Goal: Information Seeking & Learning: Learn about a topic

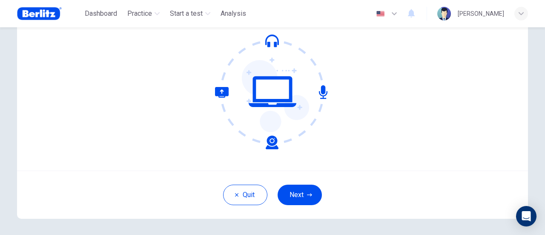
scroll to position [120, 0]
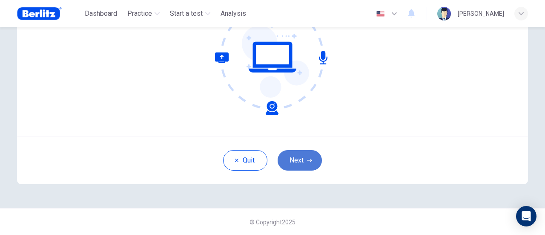
click at [295, 157] on button "Next" at bounding box center [300, 160] width 44 height 20
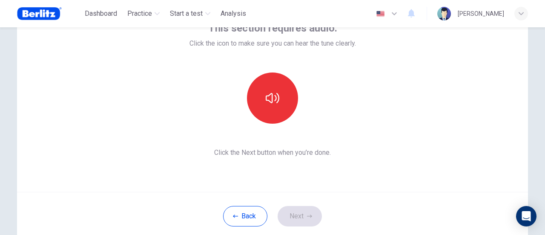
scroll to position [77, 0]
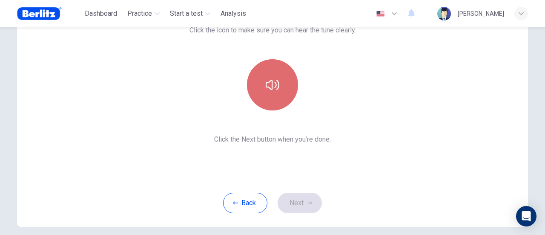
click at [276, 87] on icon "button" at bounding box center [273, 85] width 14 height 10
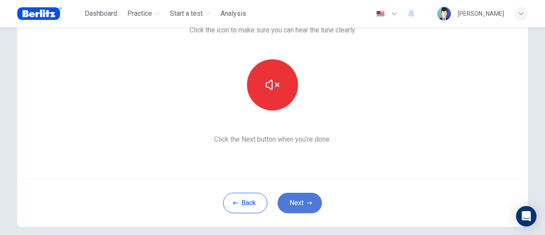
click at [306, 205] on button "Next" at bounding box center [300, 203] width 44 height 20
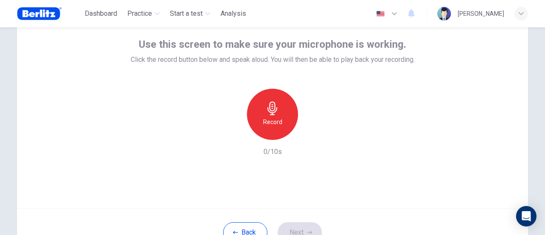
scroll to position [35, 0]
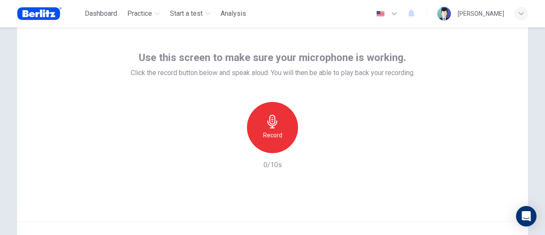
click at [273, 128] on div "Record" at bounding box center [272, 127] width 51 height 51
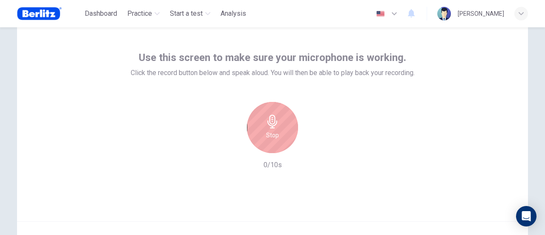
scroll to position [77, 0]
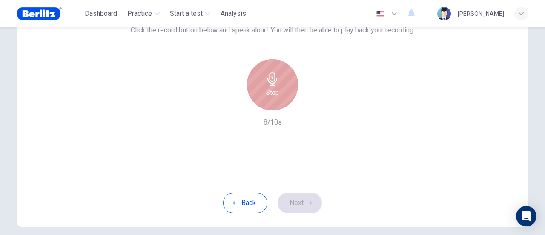
click at [272, 88] on h6 "Stop" at bounding box center [272, 92] width 13 height 10
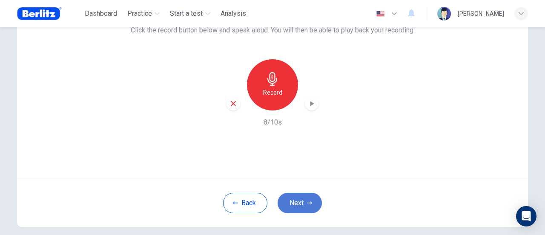
click at [307, 202] on icon "button" at bounding box center [309, 202] width 5 height 5
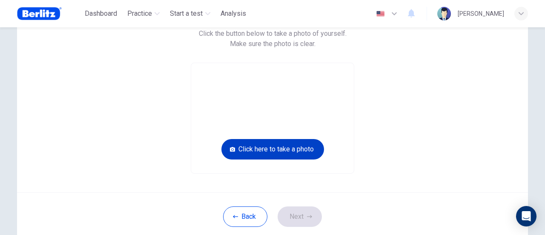
click at [293, 150] on button "Click here to take a photo" at bounding box center [272, 149] width 103 height 20
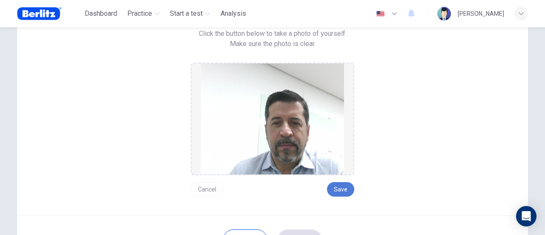
click at [340, 190] on button "Save" at bounding box center [340, 189] width 27 height 14
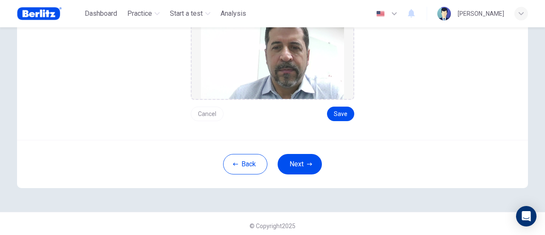
scroll to position [156, 0]
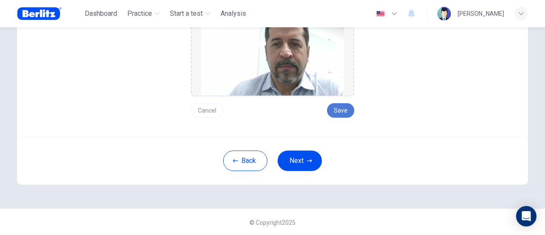
click at [342, 114] on button "Save" at bounding box center [340, 110] width 27 height 14
click at [296, 162] on button "Next" at bounding box center [300, 160] width 44 height 20
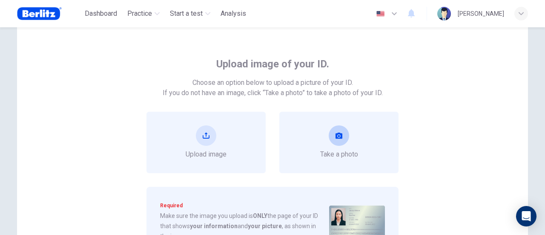
scroll to position [71, 0]
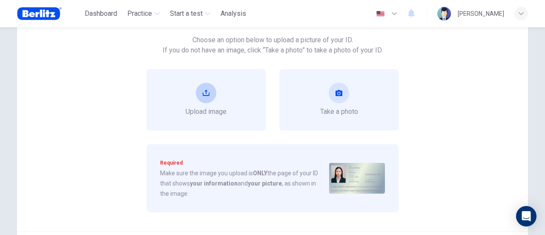
click at [203, 95] on icon "upload" at bounding box center [206, 93] width 7 height 6
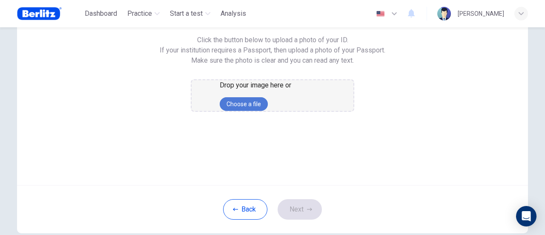
click at [268, 111] on button "Choose a file" at bounding box center [244, 104] width 48 height 14
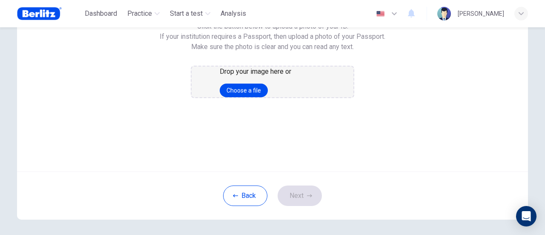
scroll to position [85, 0]
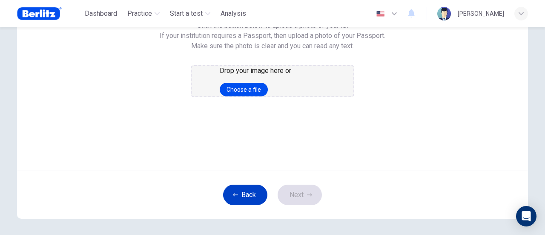
click at [251, 205] on button "Back" at bounding box center [245, 194] width 44 height 20
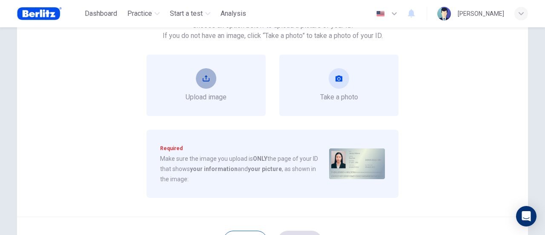
click at [205, 78] on icon "upload" at bounding box center [206, 78] width 7 height 7
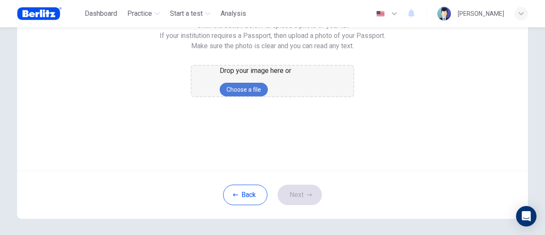
click at [268, 96] on button "Choose a file" at bounding box center [244, 90] width 48 height 14
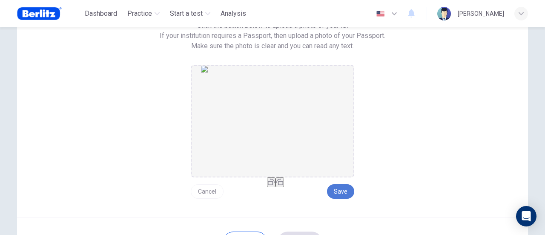
click at [346, 192] on button "Save" at bounding box center [340, 191] width 27 height 14
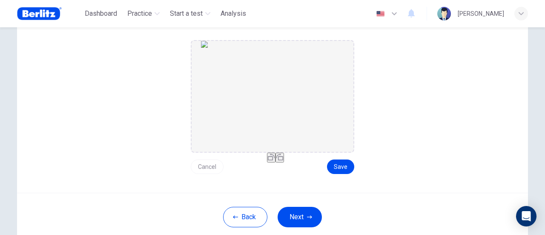
scroll to position [128, 0]
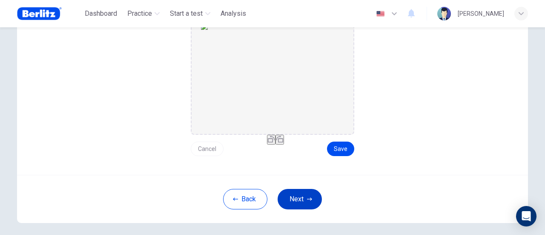
click at [311, 202] on button "Next" at bounding box center [300, 199] width 44 height 20
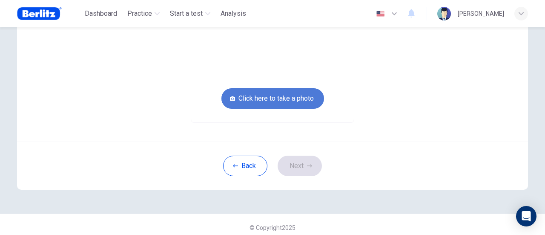
click at [294, 97] on button "Click here to take a photo" at bounding box center [272, 98] width 103 height 20
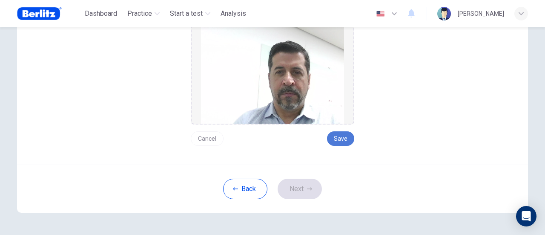
click at [337, 139] on button "Save" at bounding box center [340, 138] width 27 height 14
click at [292, 191] on button "Next" at bounding box center [300, 188] width 44 height 20
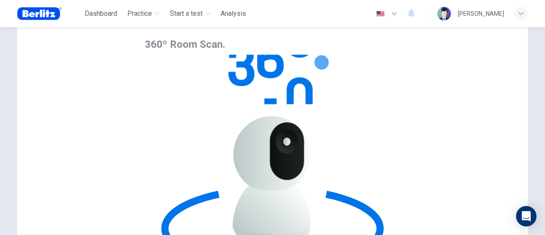
scroll to position [35, 0]
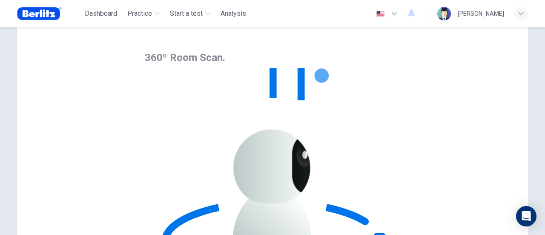
scroll to position [120, 0]
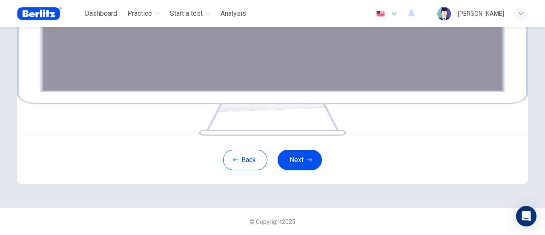
scroll to position [162, 0]
click at [302, 170] on button "Next" at bounding box center [300, 160] width 44 height 20
click at [301, 170] on button "Next" at bounding box center [300, 160] width 44 height 20
click at [303, 170] on button "Next" at bounding box center [300, 160] width 44 height 20
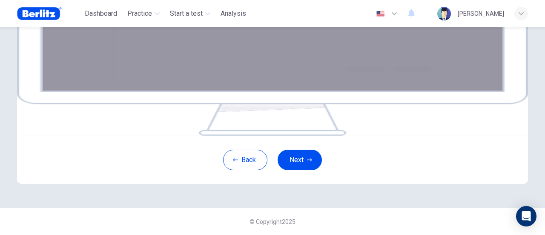
scroll to position [207, 0]
click at [301, 167] on button "Next" at bounding box center [300, 160] width 44 height 20
click at [302, 165] on button "Next" at bounding box center [300, 160] width 44 height 20
click at [314, 163] on button "Next" at bounding box center [300, 160] width 44 height 20
click at [311, 160] on button "Next" at bounding box center [300, 160] width 44 height 20
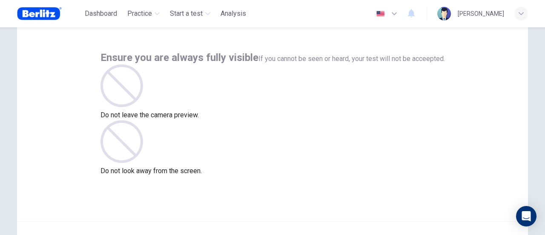
scroll to position [77, 0]
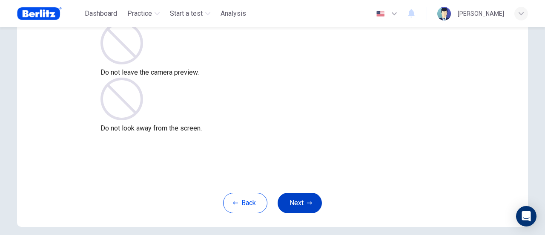
click at [302, 204] on button "Next" at bounding box center [300, 203] width 44 height 20
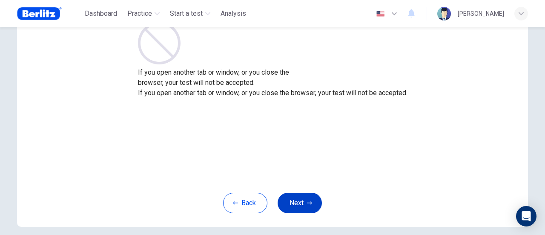
click at [299, 202] on button "Next" at bounding box center [300, 203] width 44 height 20
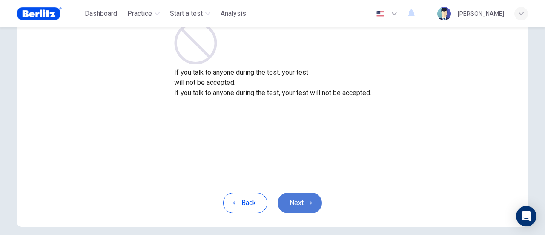
click at [307, 201] on icon "button" at bounding box center [309, 202] width 5 height 5
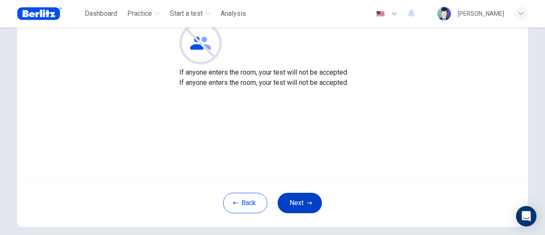
click at [307, 203] on icon "button" at bounding box center [309, 202] width 5 height 5
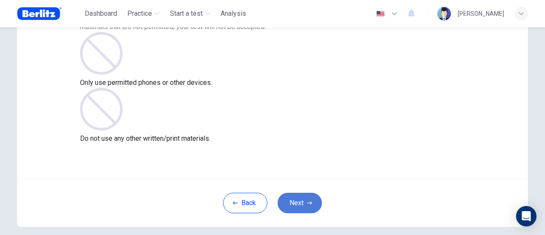
click at [304, 202] on button "Next" at bounding box center [300, 203] width 44 height 20
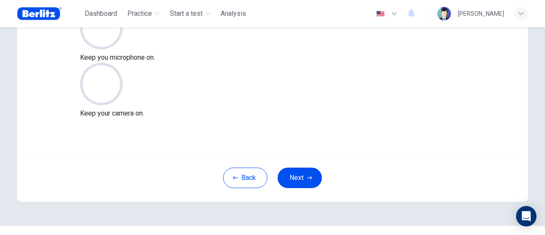
scroll to position [120, 0]
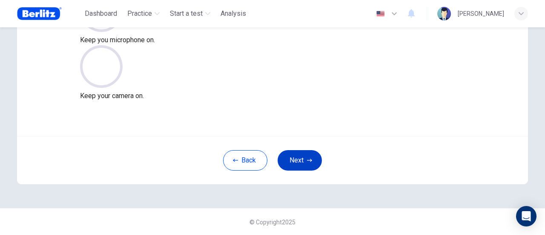
click at [308, 164] on button "Next" at bounding box center [300, 160] width 44 height 20
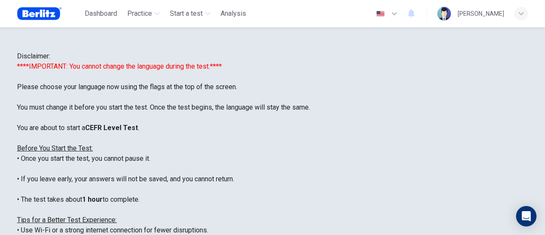
scroll to position [0, 0]
click at [389, 14] on icon "button" at bounding box center [394, 14] width 10 height 10
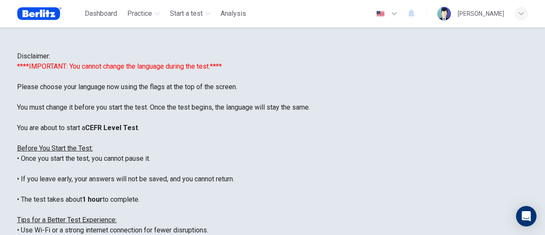
type input "**"
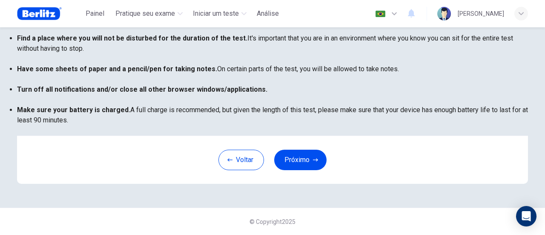
scroll to position [239, 0]
click at [299, 161] on button "Próximo" at bounding box center [300, 160] width 52 height 20
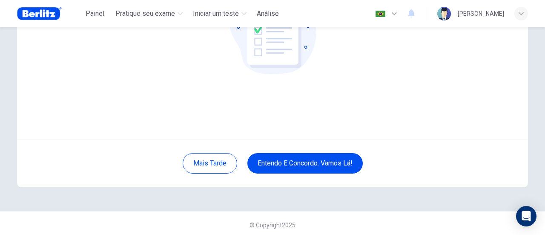
scroll to position [120, 0]
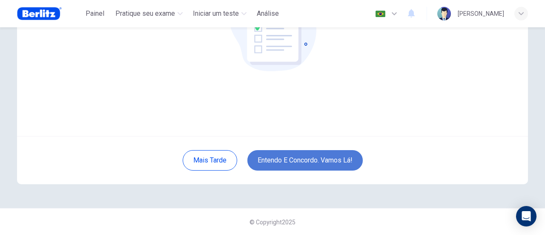
click at [312, 159] on button "Entendo e concordo. Vamos lá!" at bounding box center [304, 160] width 115 height 20
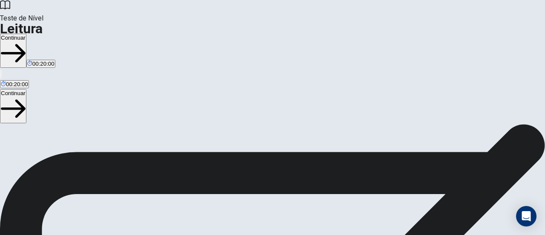
scroll to position [26, 0]
click at [26, 34] on button "Continuar" at bounding box center [13, 51] width 26 height 34
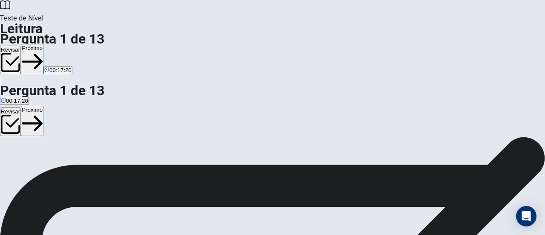
scroll to position [36, 0]
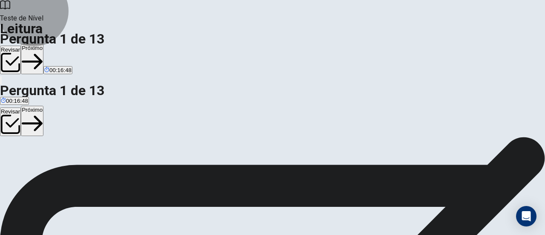
click at [43, 44] on button "Próximo" at bounding box center [32, 59] width 23 height 30
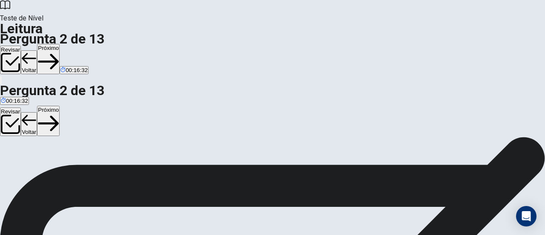
scroll to position [0, 0]
click at [59, 54] on icon "button" at bounding box center [48, 61] width 21 height 15
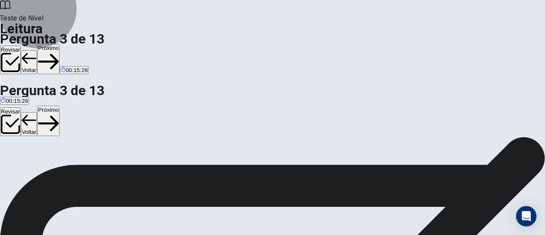
click at [59, 51] on icon "button" at bounding box center [48, 61] width 21 height 21
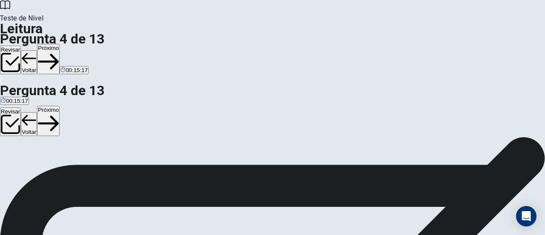
scroll to position [68, 0]
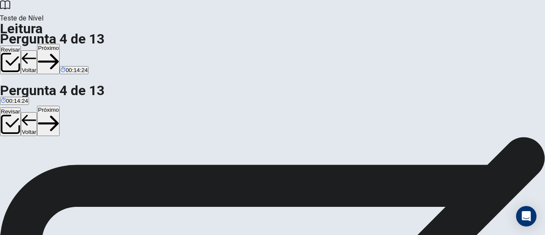
scroll to position [43, 0]
click at [60, 44] on button "Próximo" at bounding box center [48, 59] width 23 height 30
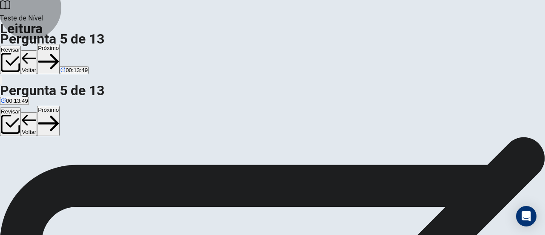
click at [60, 44] on button "Próximo" at bounding box center [48, 59] width 23 height 30
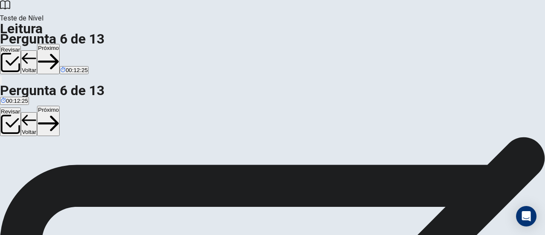
scroll to position [0, 0]
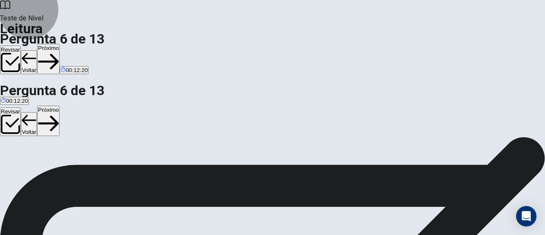
click at [60, 44] on button "Próximo" at bounding box center [48, 59] width 23 height 30
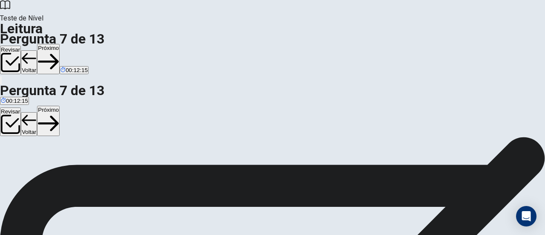
scroll to position [43, 0]
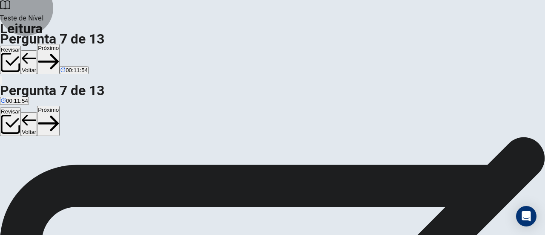
click at [60, 44] on button "Próximo" at bounding box center [48, 59] width 23 height 30
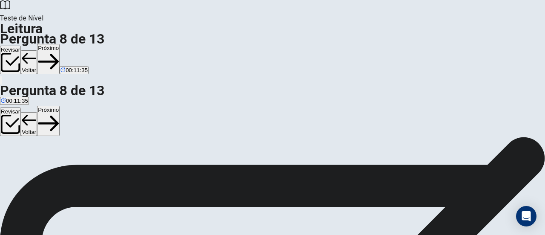
click at [60, 44] on button "Próximo" at bounding box center [48, 59] width 23 height 30
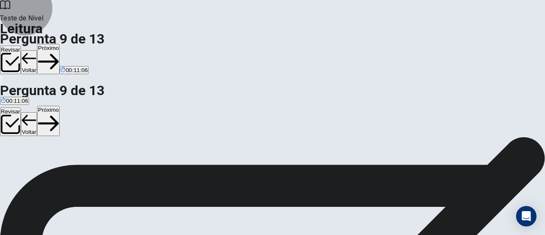
click at [60, 44] on button "Próximo" at bounding box center [48, 59] width 23 height 30
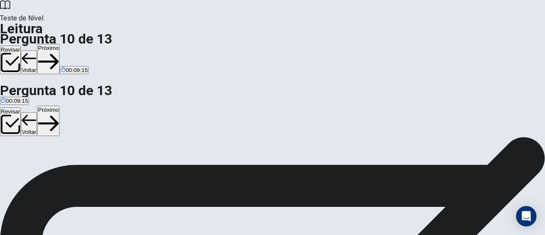
scroll to position [5, 0]
click at [60, 44] on button "Próximo" at bounding box center [48, 59] width 23 height 30
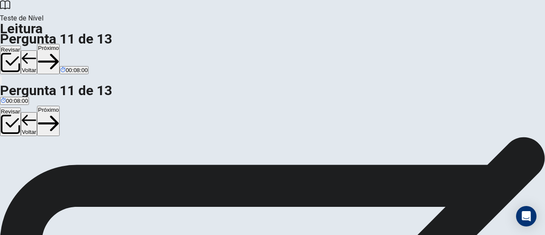
click at [60, 44] on button "Próximo" at bounding box center [48, 59] width 23 height 30
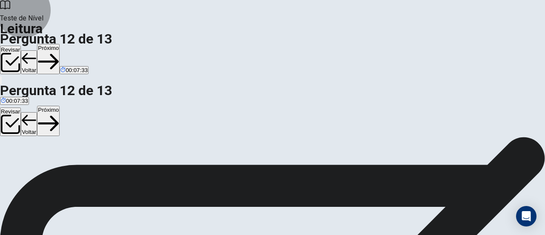
click at [60, 44] on button "Próximo" at bounding box center [48, 59] width 23 height 30
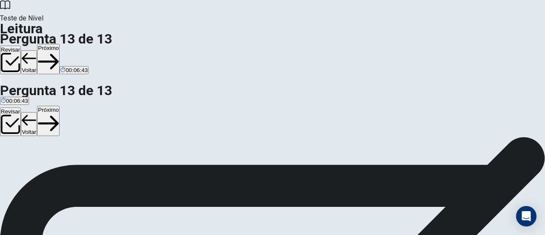
drag, startPoint x: 58, startPoint y: 176, endPoint x: 204, endPoint y: 175, distance: 145.7
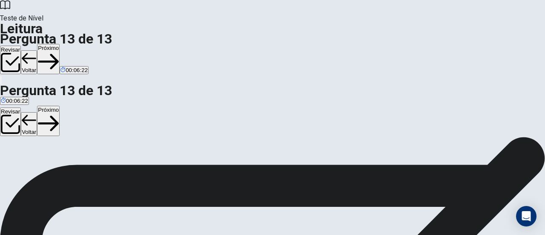
scroll to position [128, 0]
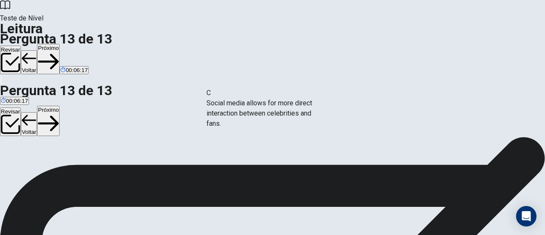
drag, startPoint x: 97, startPoint y: 129, endPoint x: 270, endPoint y: 111, distance: 174.8
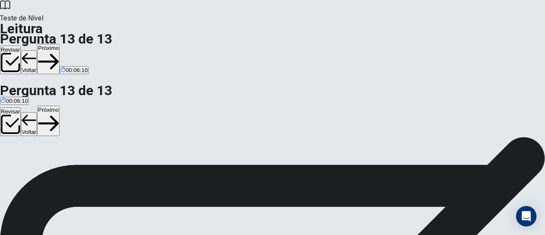
scroll to position [43, 0]
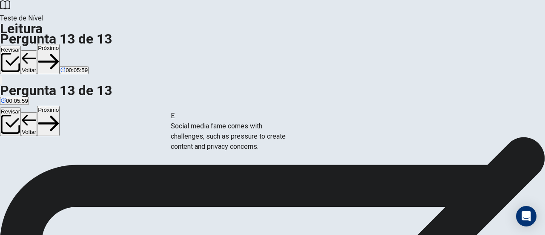
drag, startPoint x: 108, startPoint y: 114, endPoint x: 250, endPoint y: 134, distance: 143.3
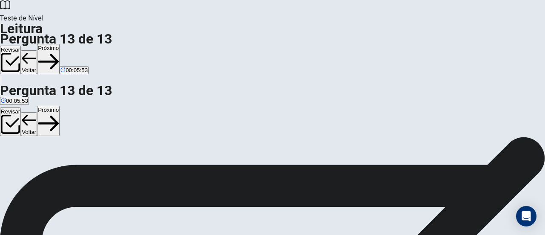
scroll to position [107, 0]
click at [60, 44] on button "Próximo" at bounding box center [48, 59] width 23 height 30
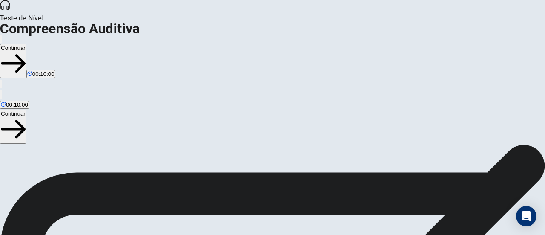
scroll to position [150, 0]
click at [26, 44] on button "Continuar" at bounding box center [13, 61] width 26 height 34
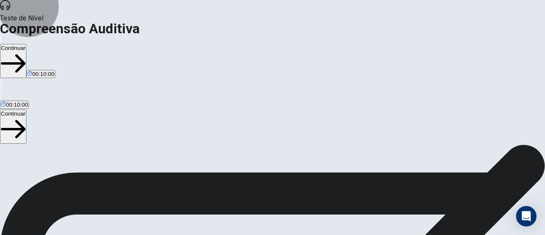
click at [26, 44] on button "Continuar" at bounding box center [13, 61] width 26 height 34
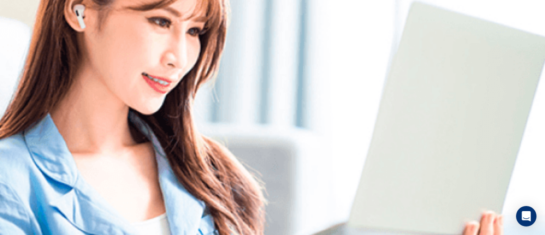
scroll to position [0, 0]
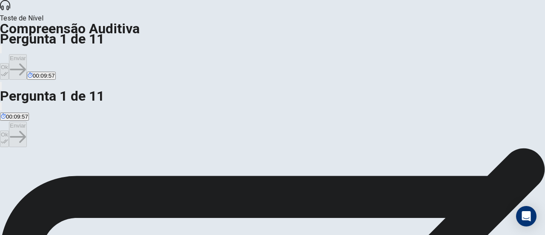
click at [9, 63] on button "Ok" at bounding box center [4, 71] width 9 height 17
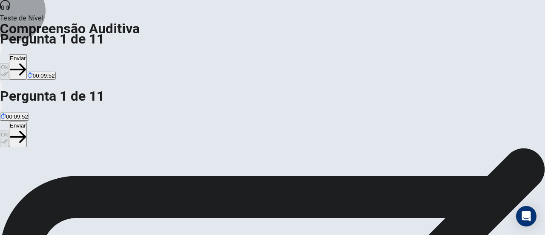
click at [27, 54] on button "Enviar" at bounding box center [18, 67] width 18 height 26
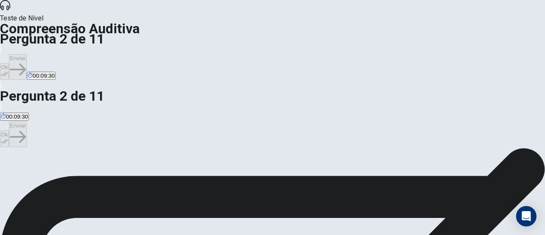
click at [9, 63] on button "Ok" at bounding box center [4, 71] width 9 height 17
click at [27, 54] on button "Enviar" at bounding box center [18, 67] width 18 height 26
click at [9, 63] on button "Ok" at bounding box center [4, 71] width 9 height 17
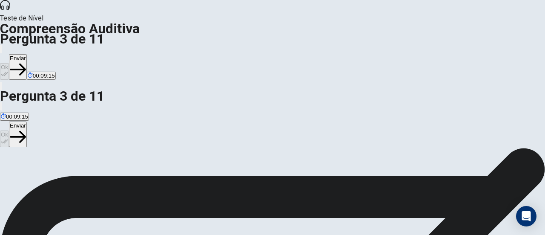
click at [27, 54] on button "Enviar" at bounding box center [18, 67] width 18 height 26
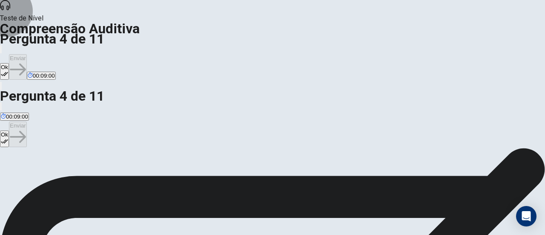
click at [9, 63] on button "Ok" at bounding box center [4, 71] width 9 height 17
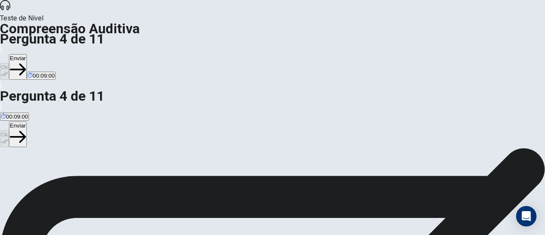
click at [27, 54] on button "Enviar" at bounding box center [18, 67] width 18 height 26
click at [9, 63] on button "Ok" at bounding box center [4, 71] width 9 height 17
click at [27, 54] on button "Enviar" at bounding box center [18, 67] width 18 height 26
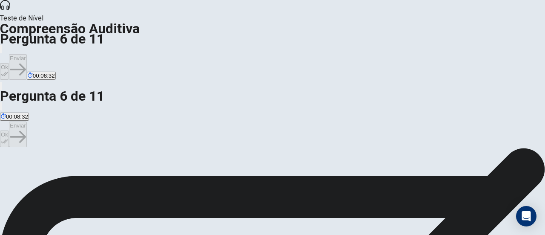
scroll to position [43, 0]
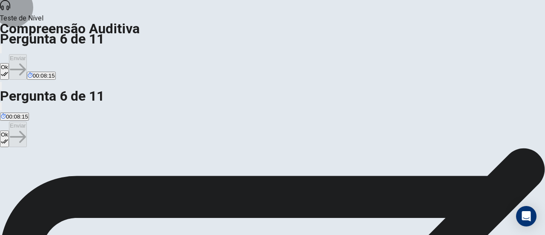
click at [9, 63] on button "Ok" at bounding box center [4, 71] width 9 height 17
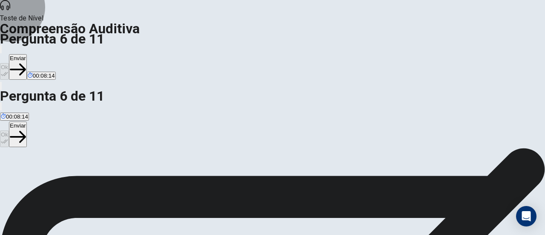
click at [27, 54] on button "Enviar" at bounding box center [18, 67] width 18 height 26
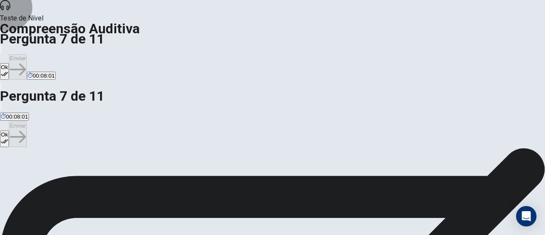
click at [9, 63] on button "Ok" at bounding box center [4, 71] width 9 height 17
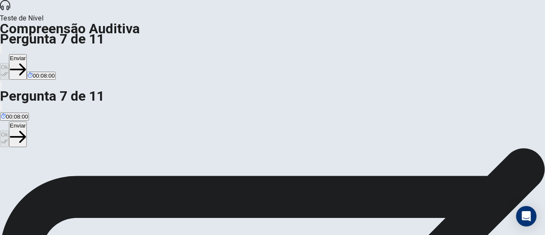
click at [27, 54] on button "Enviar" at bounding box center [18, 67] width 18 height 26
drag, startPoint x: 366, startPoint y: 15, endPoint x: 370, endPoint y: 19, distance: 5.5
click at [9, 63] on button "Ok" at bounding box center [4, 71] width 9 height 17
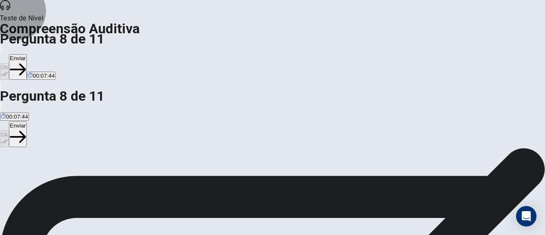
click at [27, 54] on button "Enviar" at bounding box center [18, 67] width 18 height 26
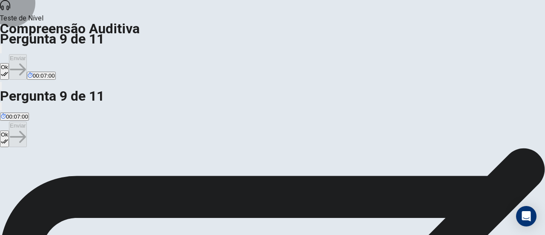
click at [9, 63] on button "Ok" at bounding box center [4, 71] width 9 height 17
click at [27, 54] on button "Enviar" at bounding box center [18, 67] width 18 height 26
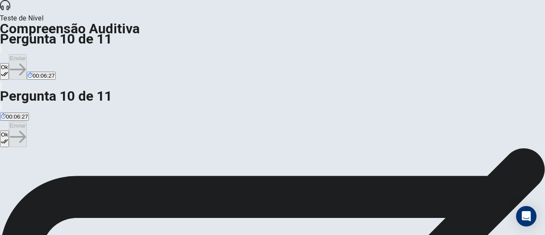
click at [9, 63] on button "Ok" at bounding box center [4, 71] width 9 height 17
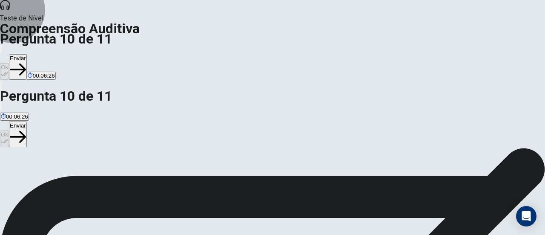
click at [27, 54] on button "Enviar" at bounding box center [18, 67] width 18 height 26
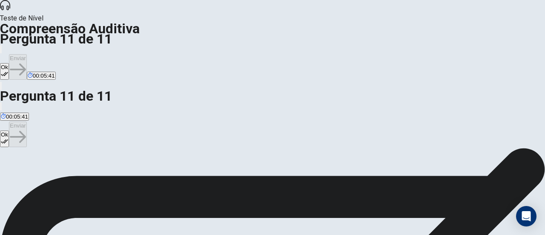
click at [9, 63] on button "Ok" at bounding box center [4, 71] width 9 height 17
drag, startPoint x: 411, startPoint y: 16, endPoint x: 411, endPoint y: 20, distance: 4.7
click at [27, 54] on button "Enviar" at bounding box center [18, 67] width 18 height 26
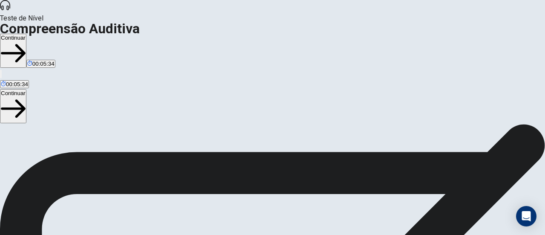
click at [26, 34] on button "Continuar" at bounding box center [13, 51] width 26 height 34
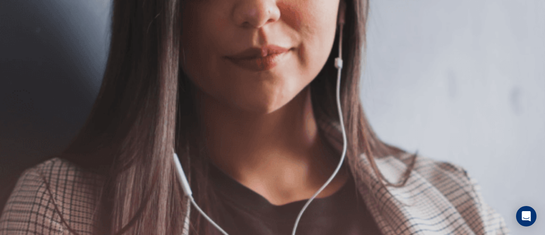
scroll to position [97, 0]
click at [26, 44] on button "Continuar" at bounding box center [13, 61] width 26 height 34
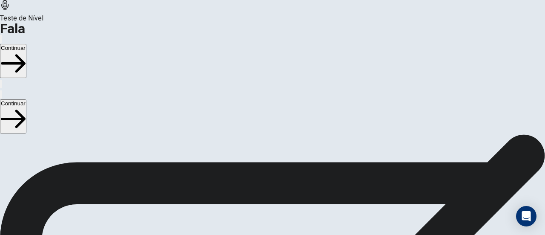
scroll to position [140, 0]
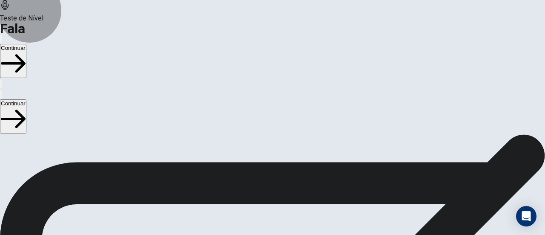
click at [26, 44] on button "Continuar" at bounding box center [13, 61] width 26 height 34
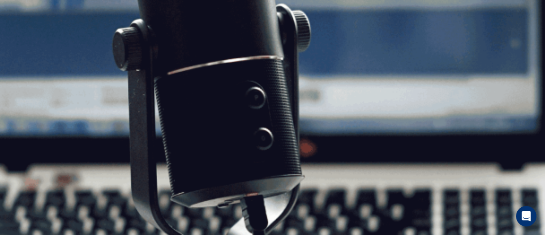
scroll to position [97, 0]
click at [26, 44] on button "Continuar" at bounding box center [13, 61] width 26 height 34
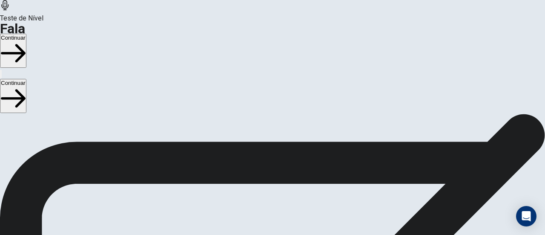
scroll to position [32, 0]
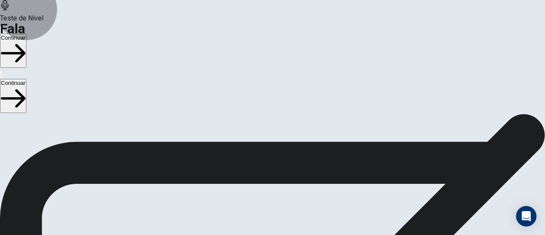
click at [26, 34] on button "Continuar" at bounding box center [13, 51] width 26 height 34
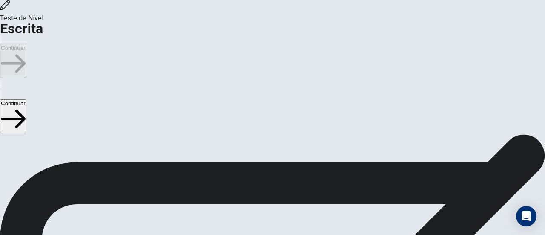
scroll to position [24, 0]
click at [26, 44] on button "Continuar" at bounding box center [13, 61] width 26 height 34
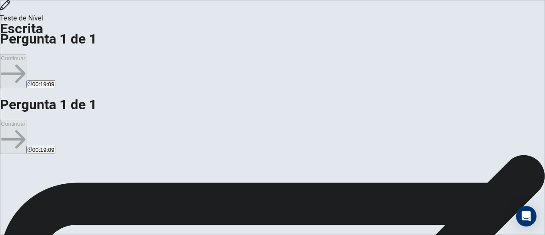
scroll to position [0, 0]
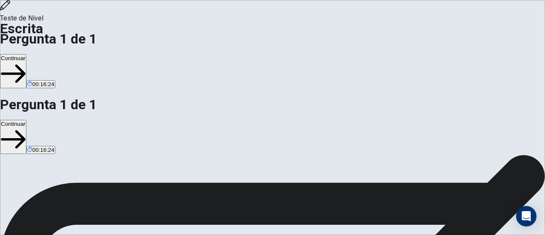
drag, startPoint x: 351, startPoint y: 84, endPoint x: 361, endPoint y: 100, distance: 18.6
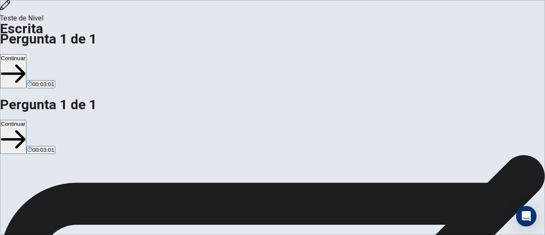
type textarea "**********"
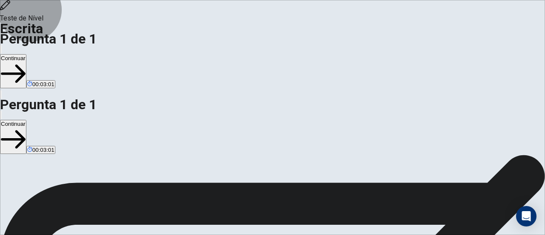
click at [26, 54] on button "Continuar" at bounding box center [13, 71] width 26 height 34
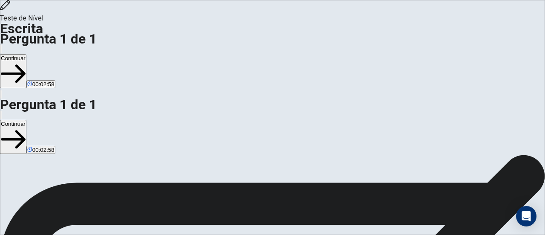
scroll to position [106, 0]
